Goal: Information Seeking & Learning: Learn about a topic

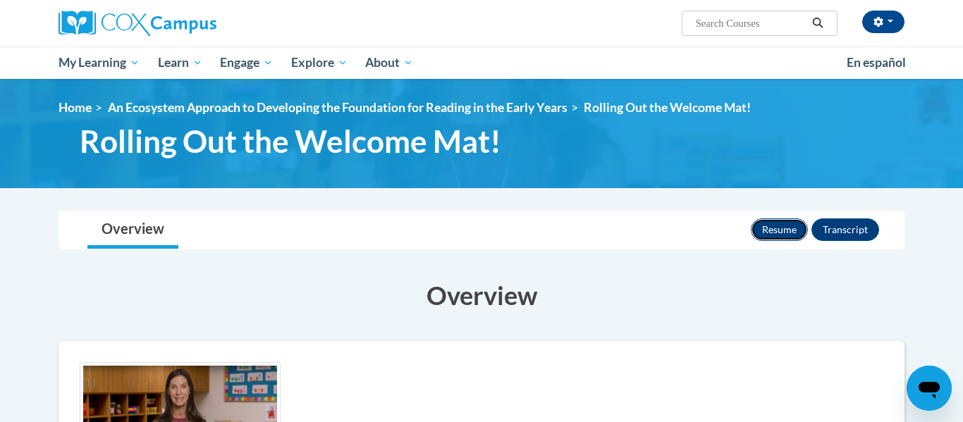
click at [768, 231] on button "Resume" at bounding box center [779, 230] width 57 height 23
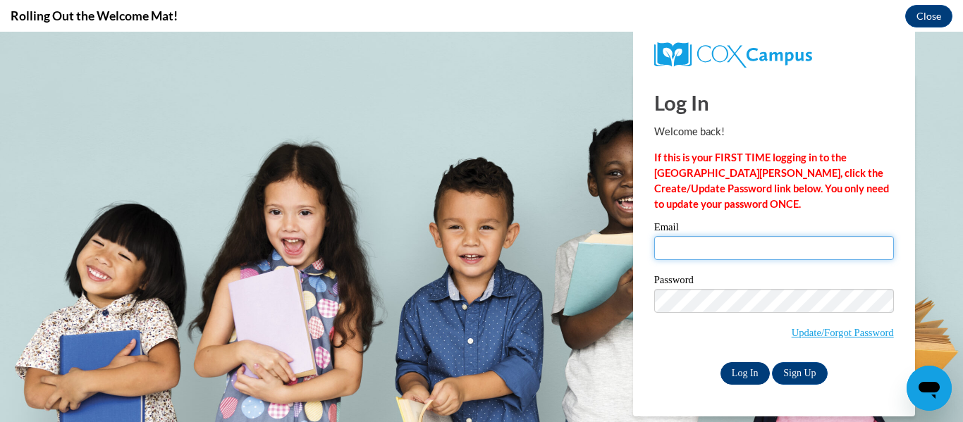
type input "catherine.peters@petalschools.com"
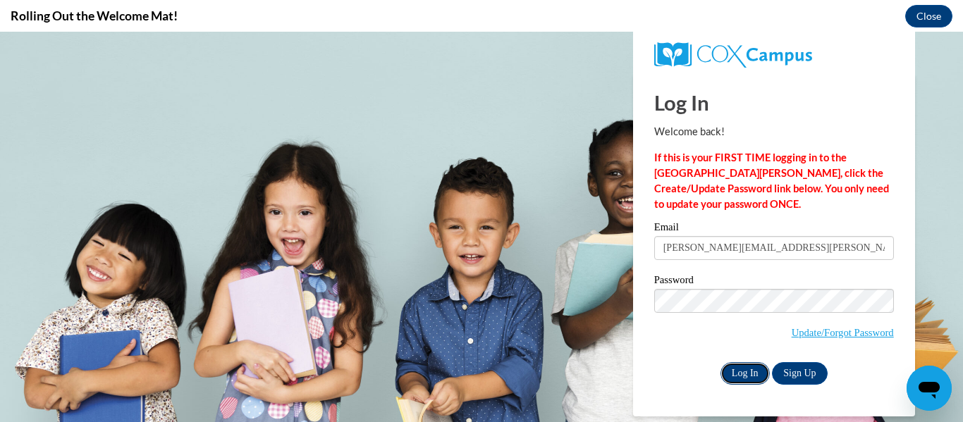
click at [734, 363] on input "Log In" at bounding box center [745, 374] width 49 height 23
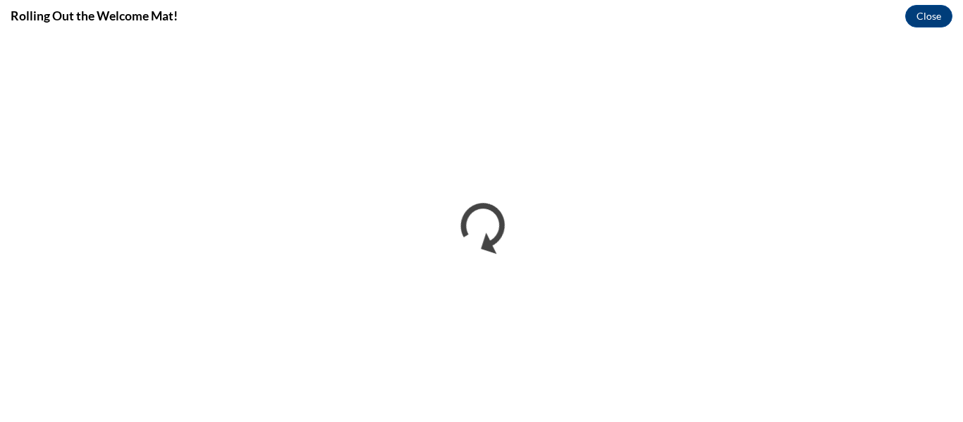
click at [678, 21] on div "Rolling Out the Welcome Mat! Close" at bounding box center [481, 16] width 963 height 32
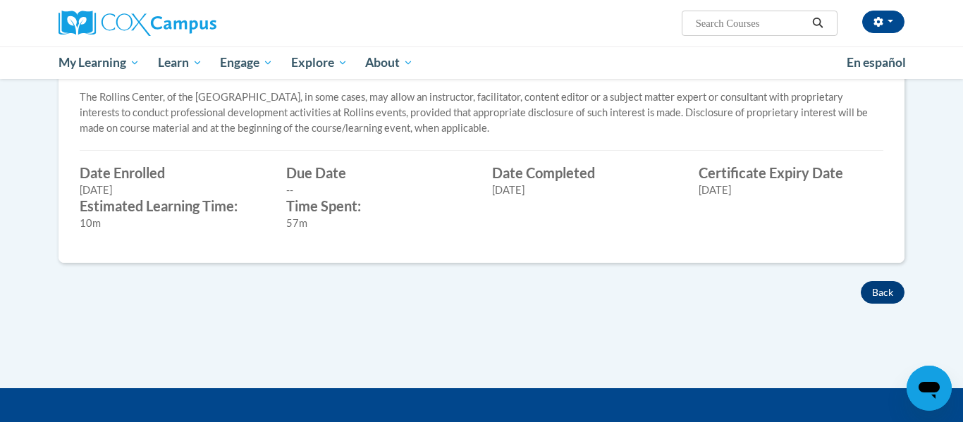
scroll to position [536, 0]
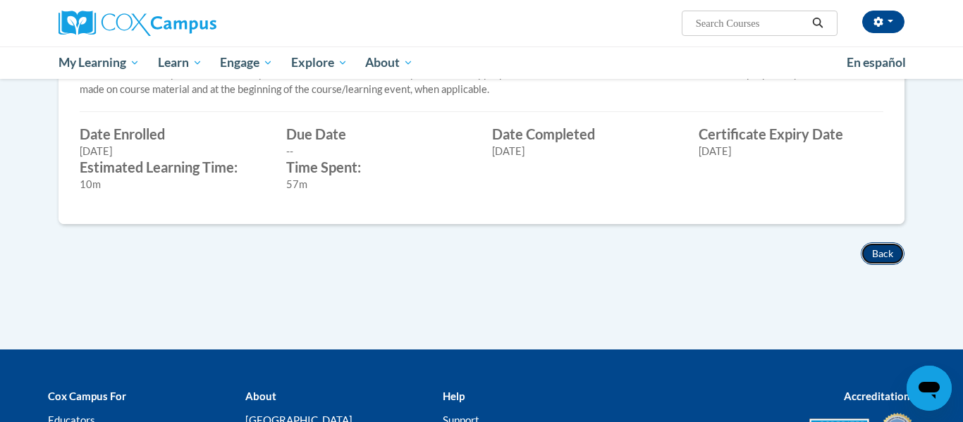
click at [881, 260] on button "Back" at bounding box center [883, 254] width 44 height 23
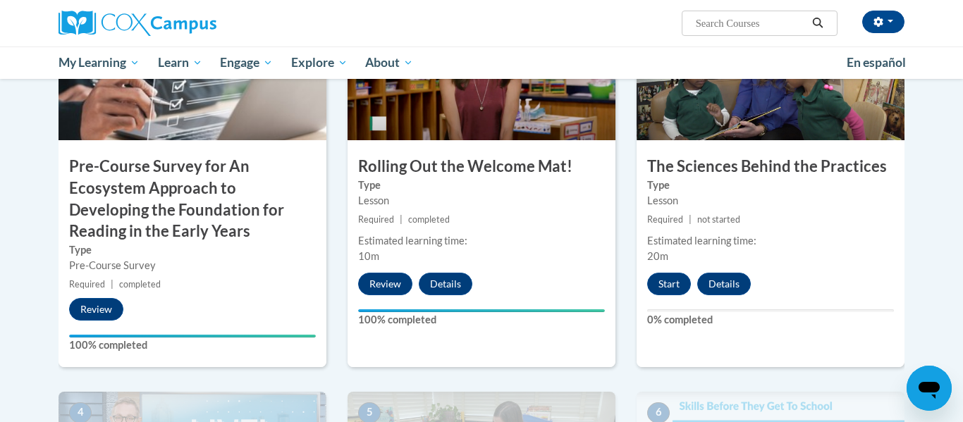
scroll to position [451, 0]
